Goal: Transaction & Acquisition: Purchase product/service

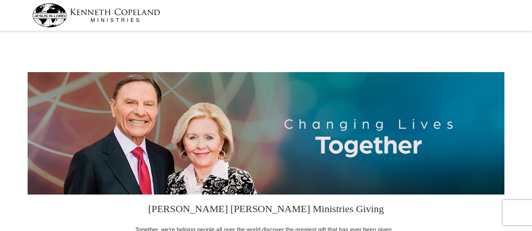
select select "ON"
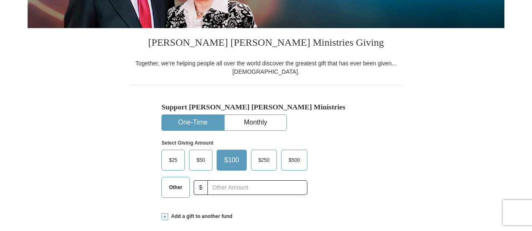
scroll to position [168, 0]
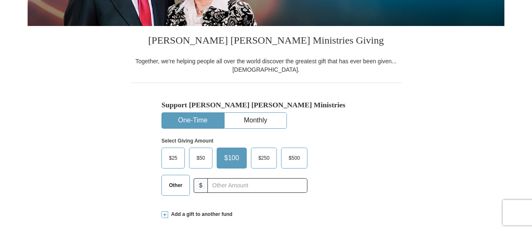
click at [176, 186] on span "Other" at bounding box center [176, 185] width 22 height 13
click at [0, 0] on input "Other" at bounding box center [0, 0] width 0 height 0
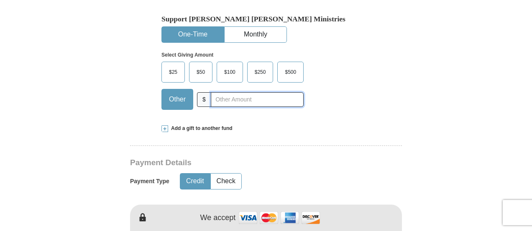
scroll to position [253, 0]
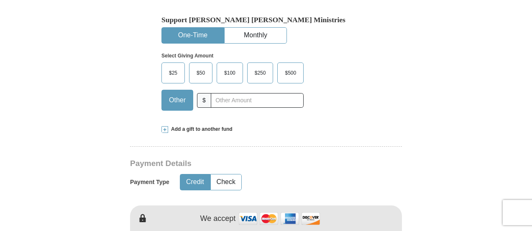
click at [231, 72] on span "$100" at bounding box center [230, 73] width 20 height 13
click at [0, 0] on input "$100" at bounding box center [0, 0] width 0 height 0
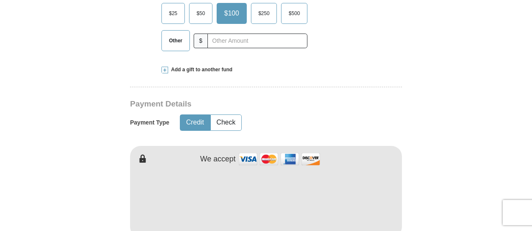
scroll to position [313, 0]
click at [247, 155] on img at bounding box center [280, 158] width 84 height 18
click at [449, 151] on form "Kenneth Copeland Ministries Giving Together, we're helping people all over the …" at bounding box center [266, 213] width 477 height 987
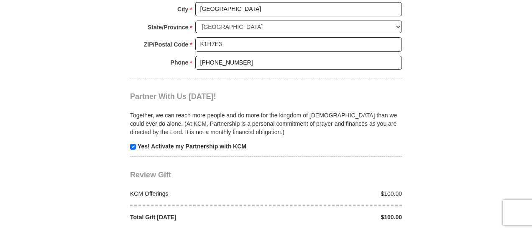
scroll to position [716, 0]
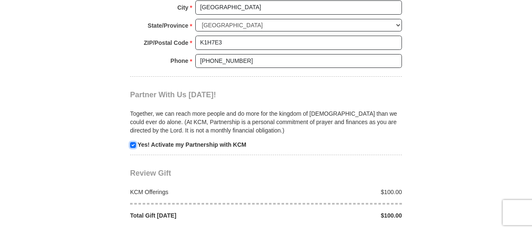
click at [134, 146] on input "checkbox" at bounding box center [133, 145] width 6 height 6
checkbox input "false"
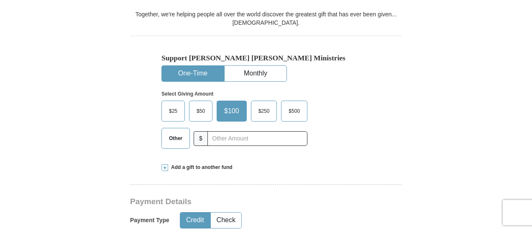
scroll to position [236, 0]
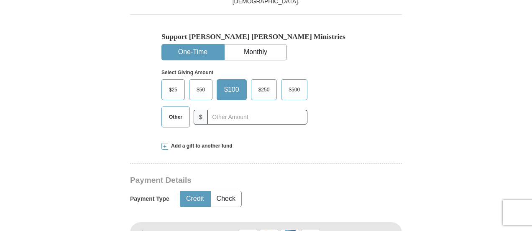
click at [164, 146] on span at bounding box center [165, 146] width 7 height 7
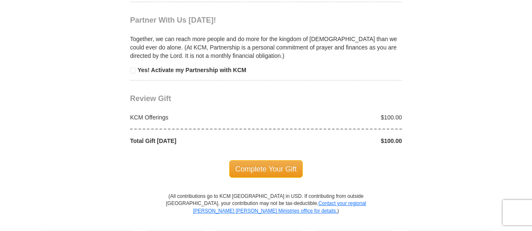
scroll to position [930, 0]
click at [251, 163] on span "Complete Your Gift" at bounding box center [266, 168] width 74 height 18
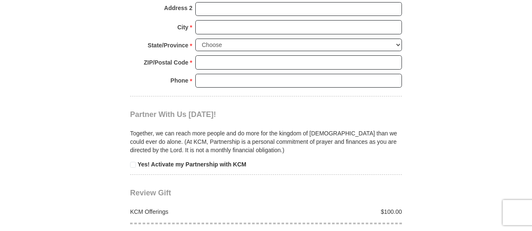
scroll to position [783, 0]
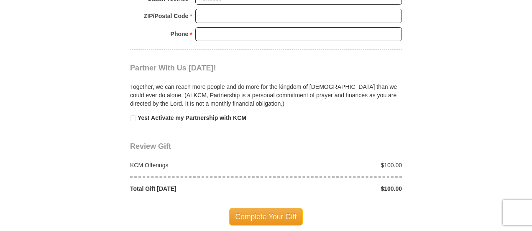
click at [154, 164] on div "KCM Offerings" at bounding box center [196, 165] width 141 height 8
click at [167, 190] on div "Total Gift Today" at bounding box center [196, 188] width 141 height 8
click at [252, 215] on span "Complete Your Gift" at bounding box center [266, 217] width 74 height 18
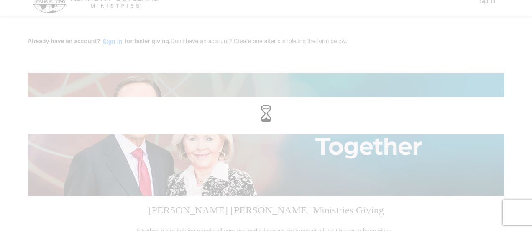
scroll to position [0, 0]
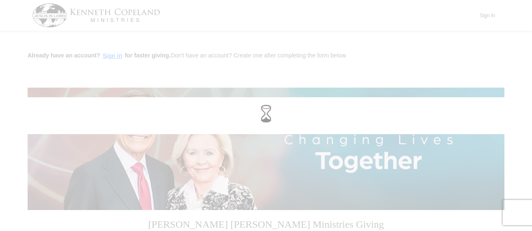
click at [168, 108] on div at bounding box center [266, 115] width 521 height 25
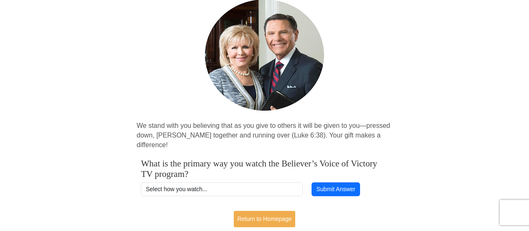
scroll to position [72, 0]
